Goal: Transaction & Acquisition: Purchase product/service

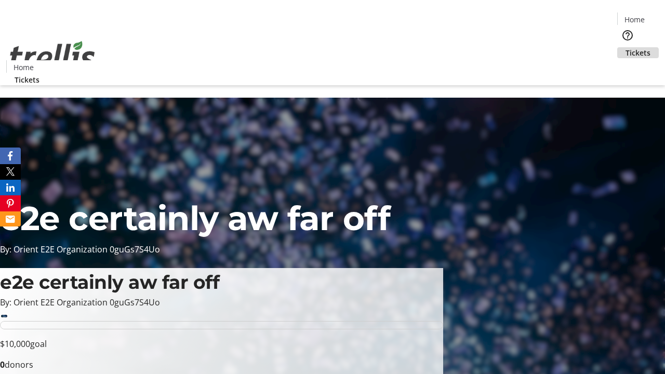
click at [626, 47] on span "Tickets" at bounding box center [638, 52] width 25 height 11
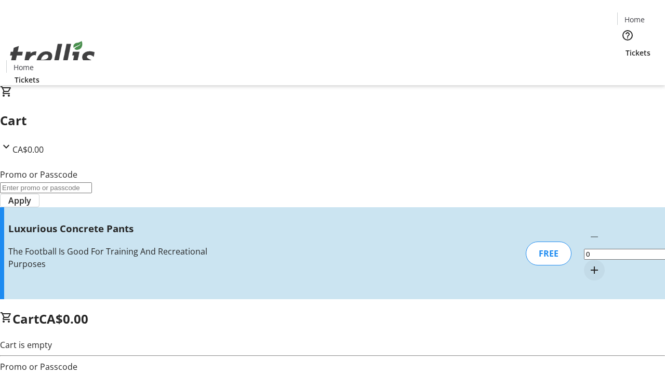
click at [588, 264] on mat-icon "Increment by one" at bounding box center [594, 270] width 12 height 12
type input "1"
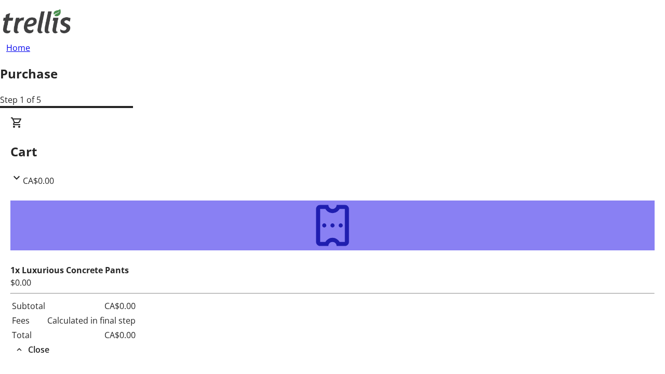
type input "[EMAIL_ADDRESS][DOMAIN_NAME]"
type input "[GEOGRAPHIC_DATA]"
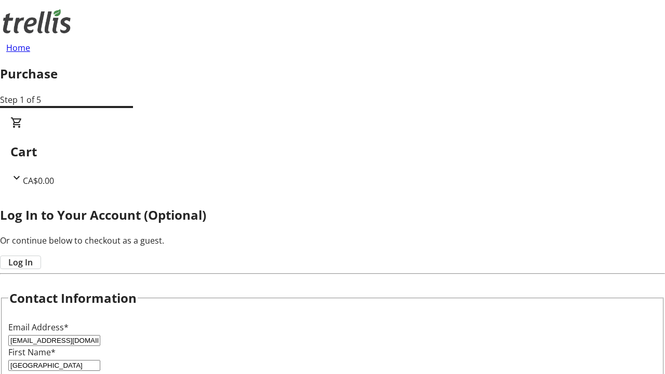
type input "[PERSON_NAME]"
